Goal: Find specific page/section: Find specific page/section

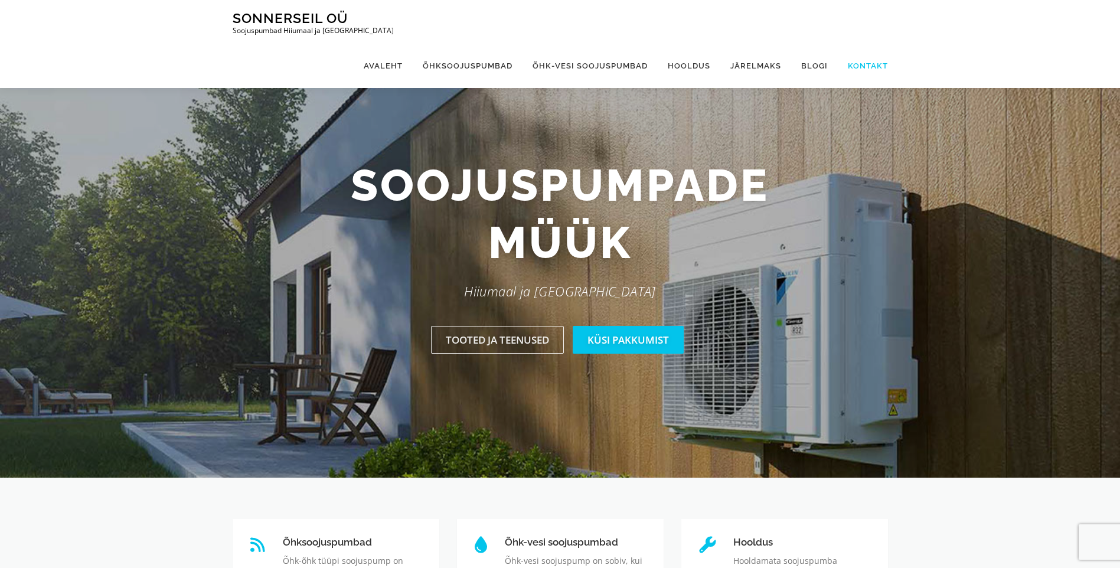
click at [863, 44] on link "Kontakt" at bounding box center [862, 66] width 50 height 44
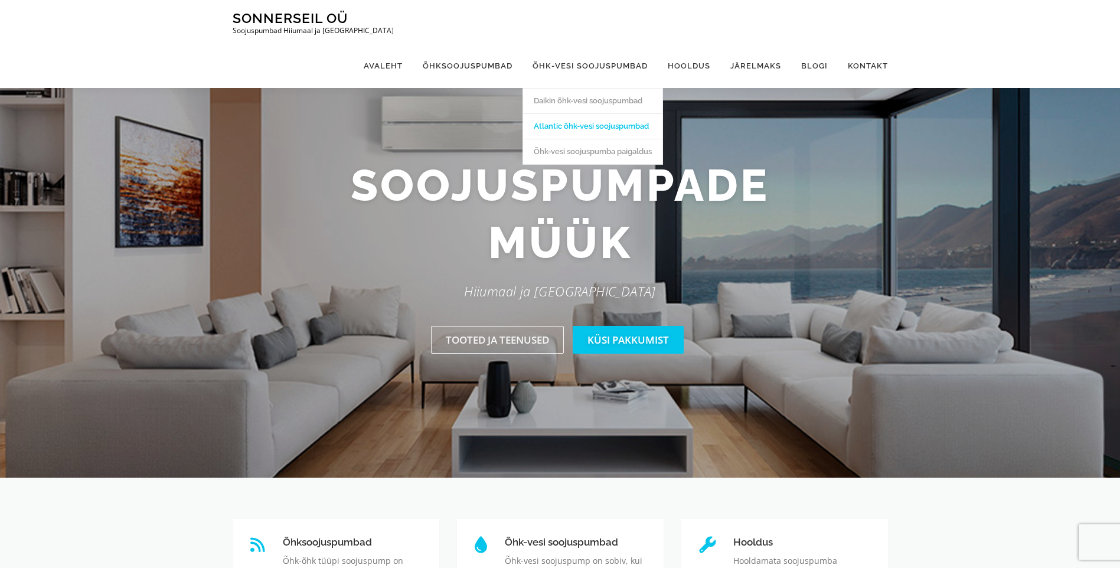
click at [560, 113] on link "Atlantic õhk-vesi soojuspumbad" at bounding box center [592, 125] width 139 height 25
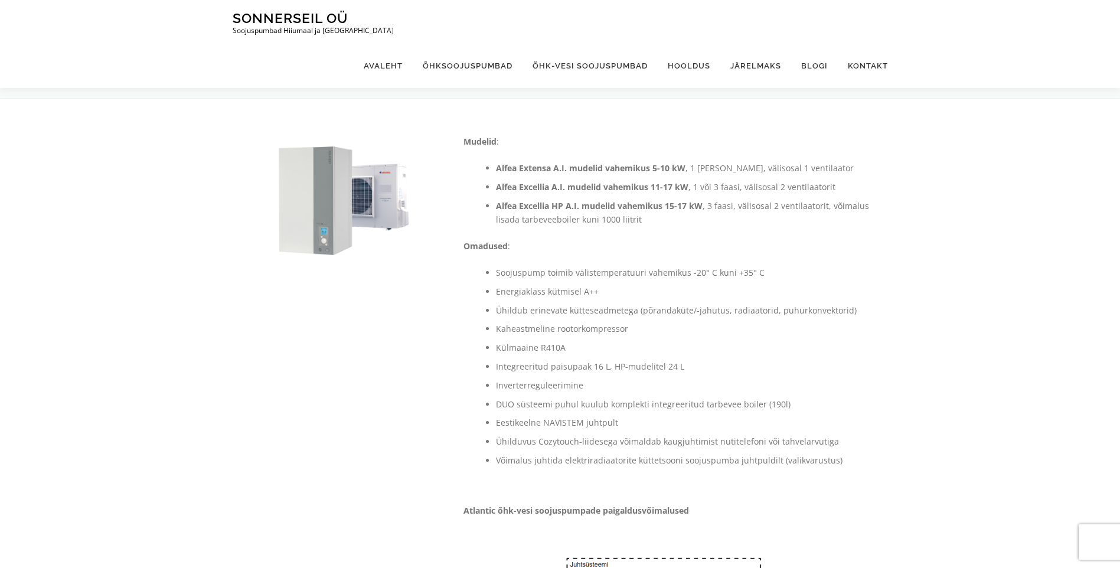
click at [364, 198] on img at bounding box center [343, 199] width 193 height 129
